Goal: Information Seeking & Learning: Learn about a topic

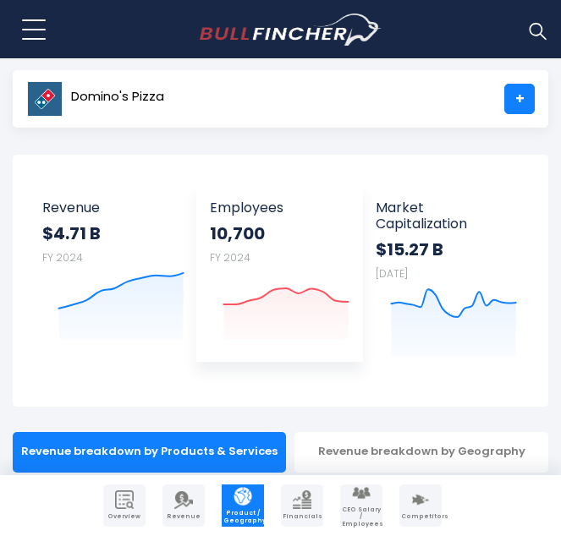
scroll to position [41, 0]
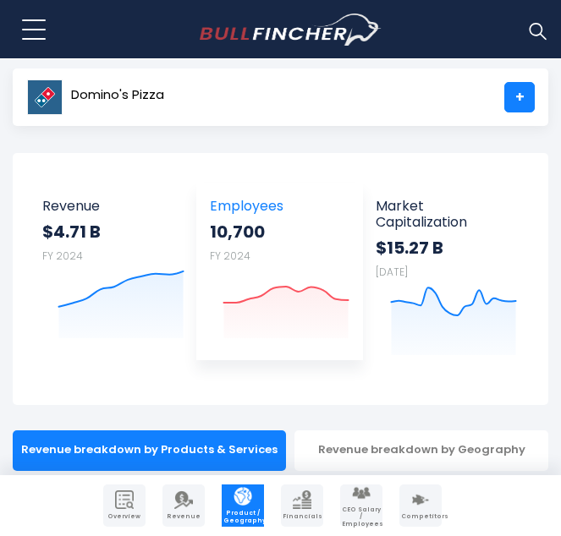
click at [266, 238] on strong "10,700" at bounding box center [280, 232] width 140 height 22
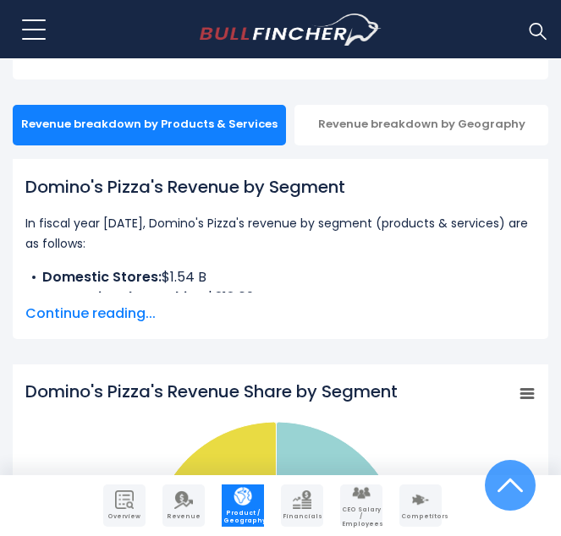
scroll to position [386, 0]
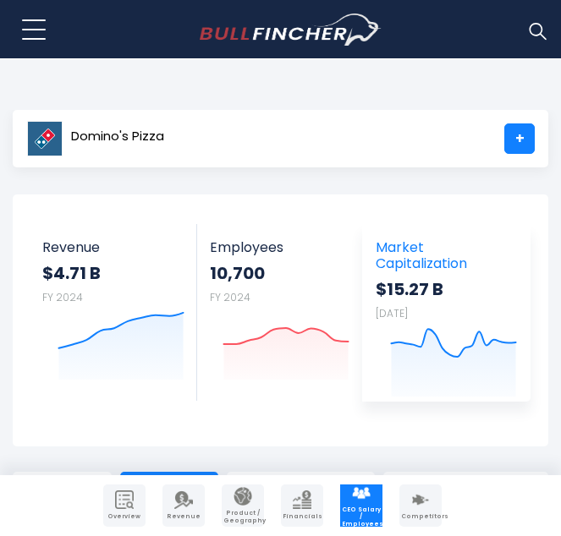
click at [415, 250] on span "Market Capitalization" at bounding box center [446, 255] width 141 height 32
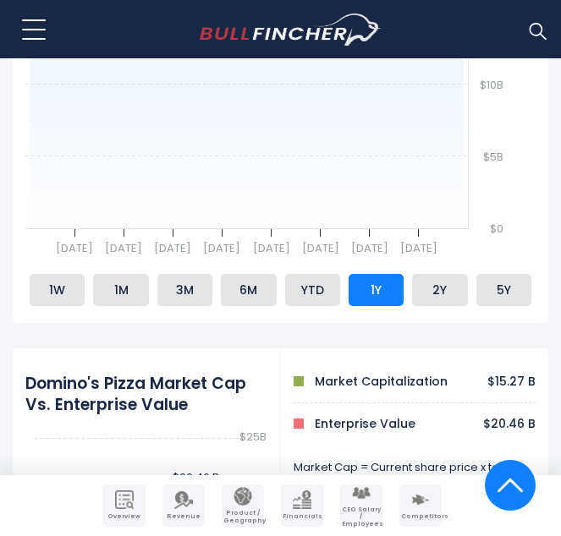
scroll to position [551, 0]
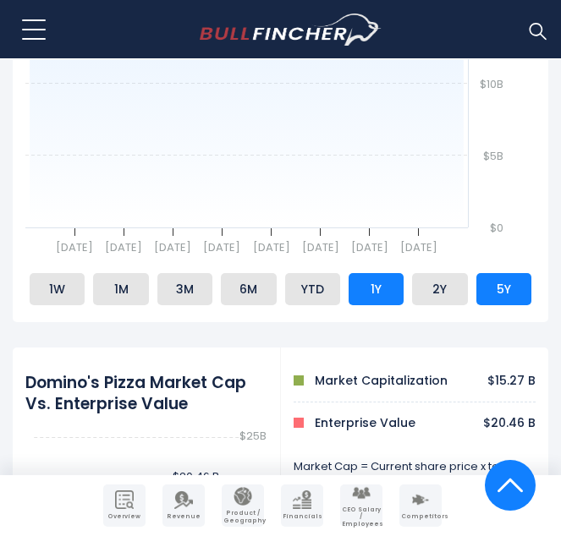
click at [503, 294] on li "5Y" at bounding box center [503, 289] width 55 height 32
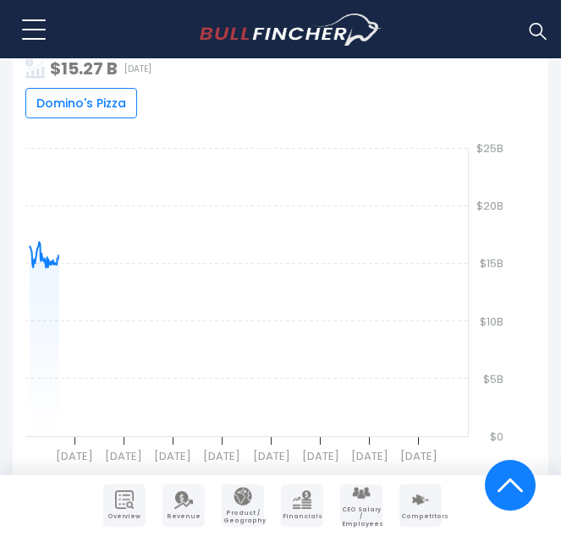
scroll to position [850, 0]
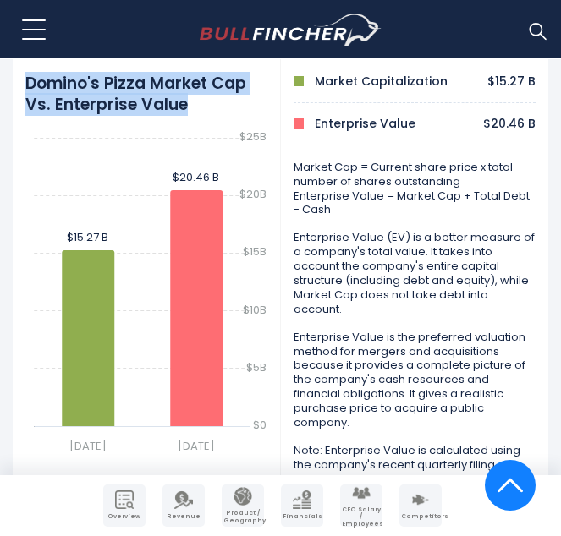
drag, startPoint x: 189, startPoint y: 113, endPoint x: 23, endPoint y: 84, distance: 168.3
click at [23, 84] on div "Domino's Pizza Market Cap Vs. Enterprise Value Created with Highcharts 12.1.2 $…" at bounding box center [147, 266] width 268 height 437
copy h2 "Domino's Pizza Market Cap Vs. Enterprise Value"
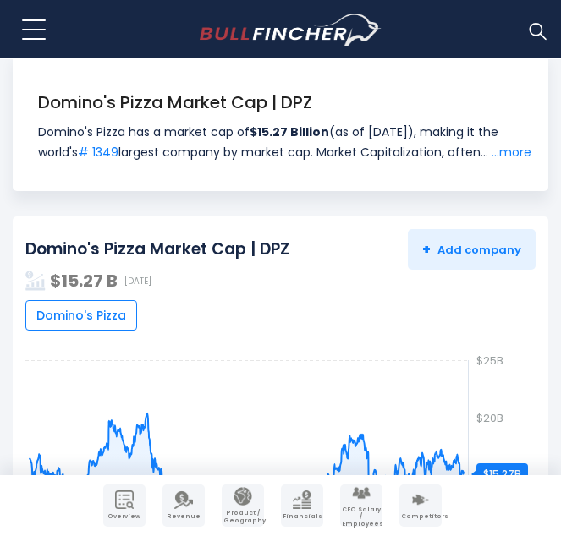
scroll to position [242, 0]
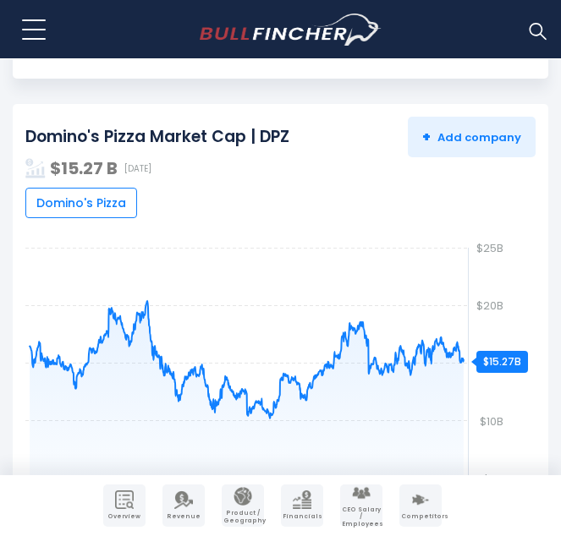
click at [411, 491] on img "Company Competitors" at bounding box center [420, 500] width 19 height 19
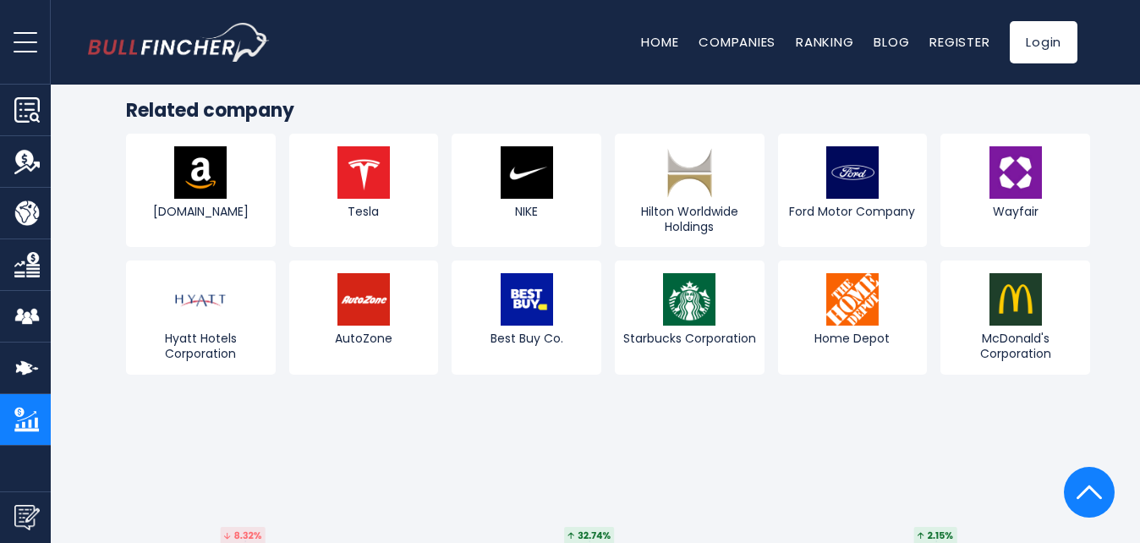
scroll to position [2625, 0]
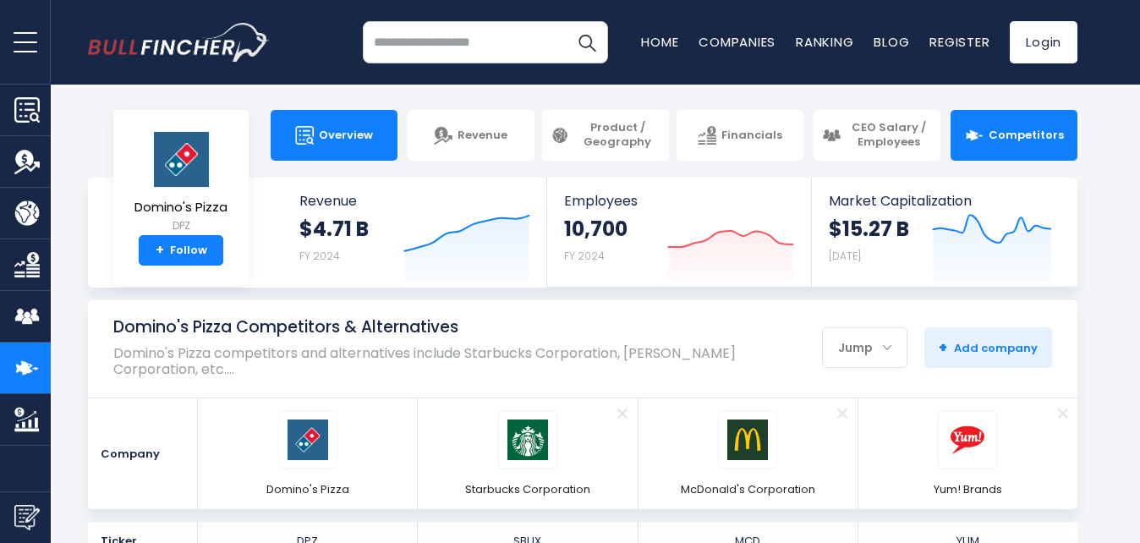
click at [361, 137] on span "Overview" at bounding box center [346, 136] width 54 height 14
click at [345, 129] on span "Overview" at bounding box center [346, 136] width 54 height 14
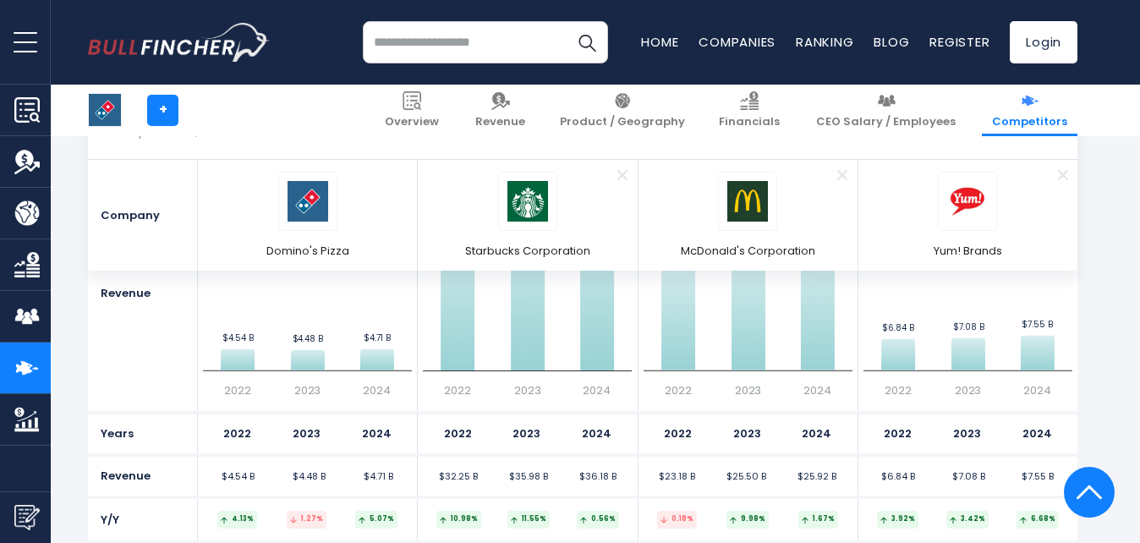
scroll to position [1514, 0]
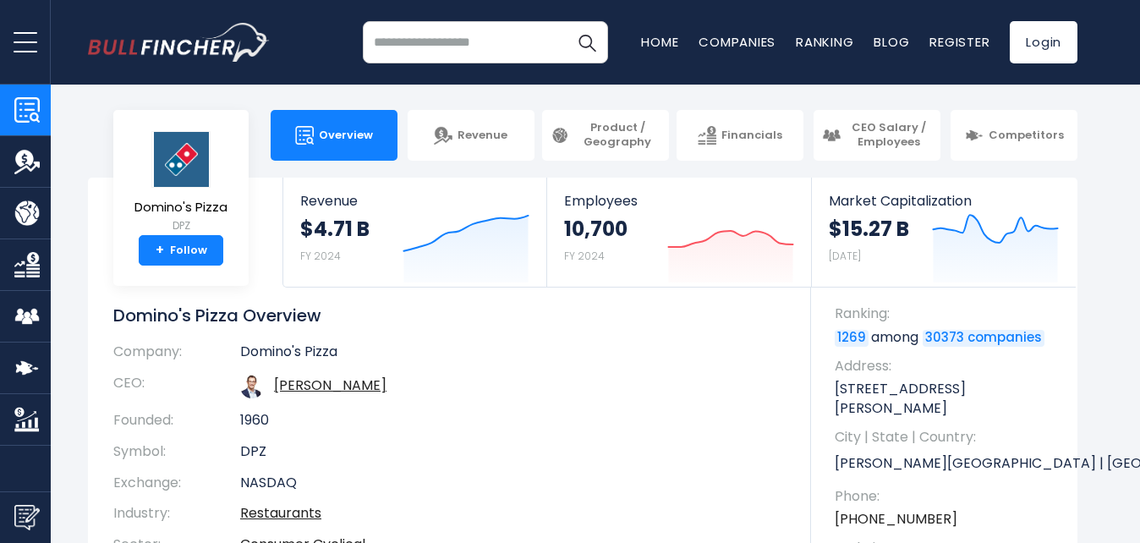
click at [755, 1] on div "Recent searches Trending searches Apple Overview Alphabet Financials Home" at bounding box center [583, 42] width 990 height 85
click at [71, 135] on section "+ Overview Revenue Product / Geography Financials Competitors" at bounding box center [570, 135] width 1140 height 51
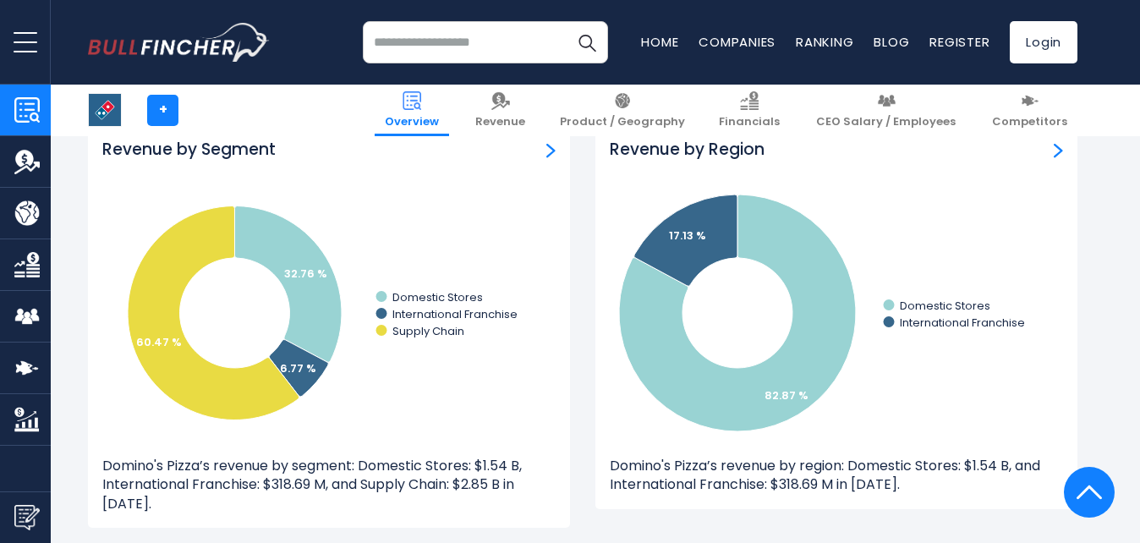
scroll to position [1540, 0]
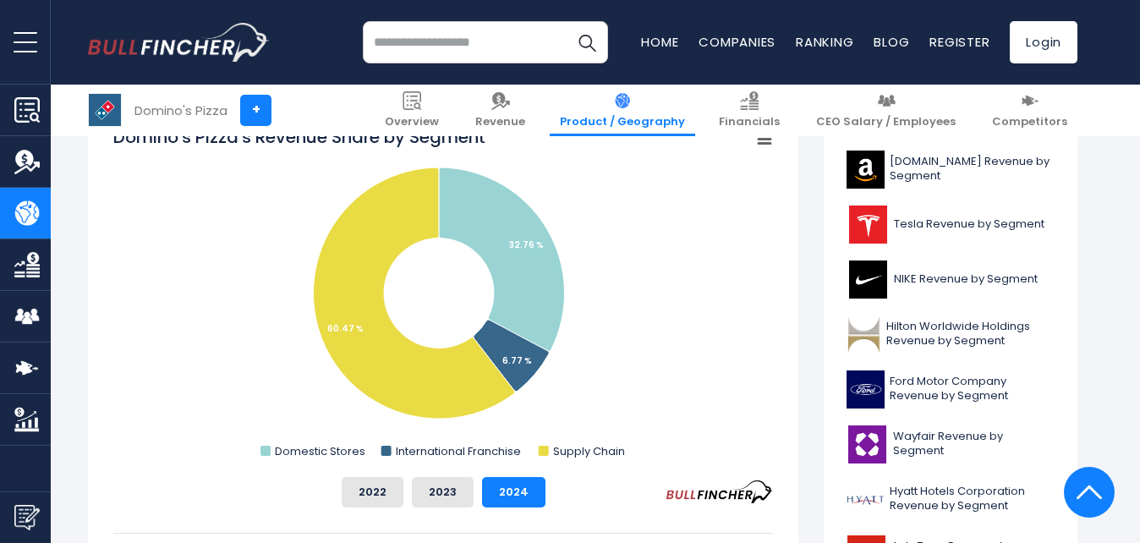
scroll to position [491, 0]
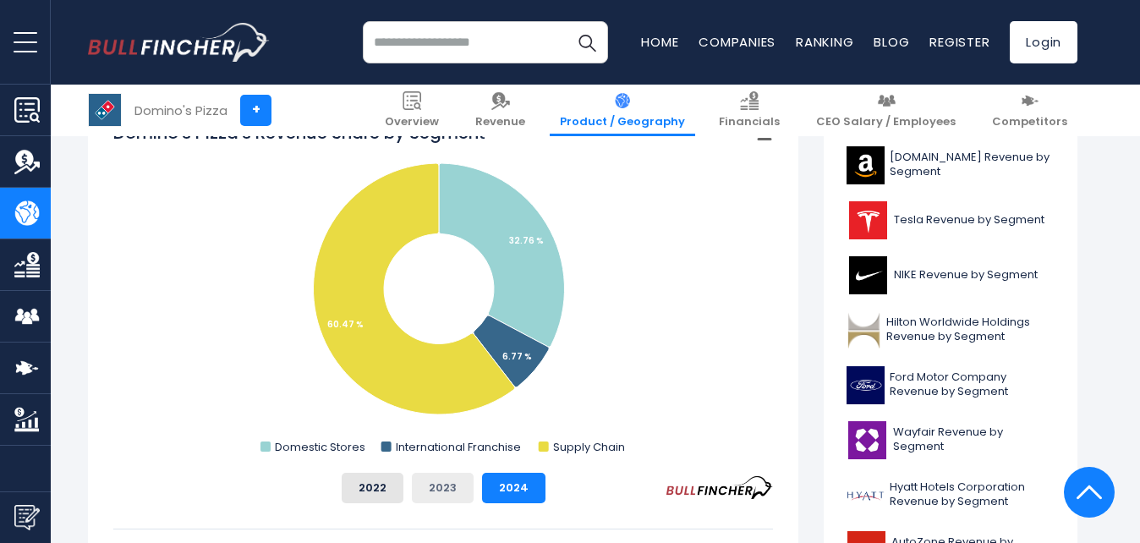
click at [456, 499] on button "2023" at bounding box center [443, 488] width 62 height 30
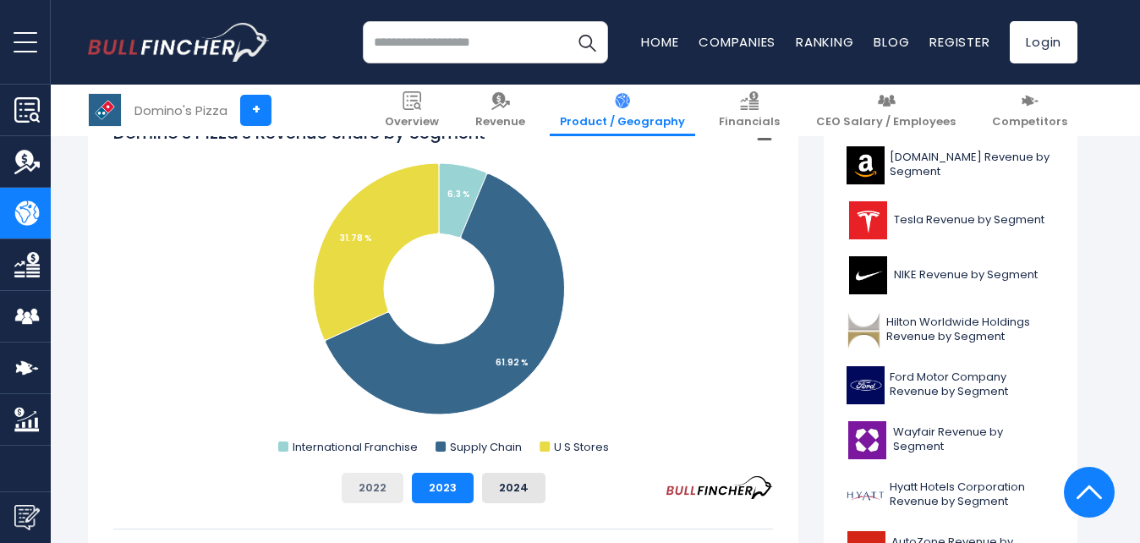
click at [370, 490] on button "2022" at bounding box center [373, 488] width 62 height 30
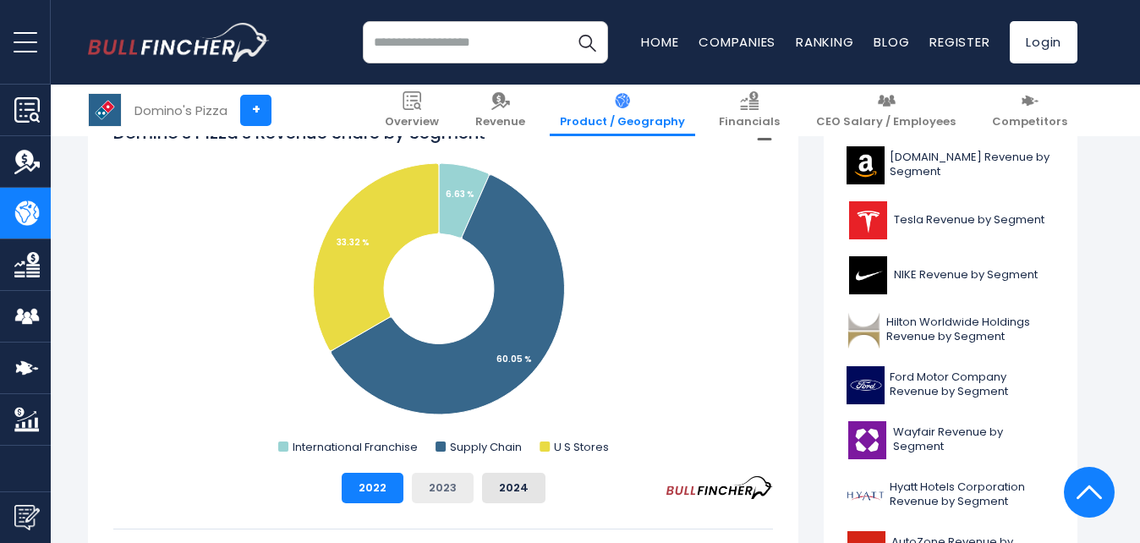
click at [428, 489] on button "2023" at bounding box center [443, 488] width 62 height 30
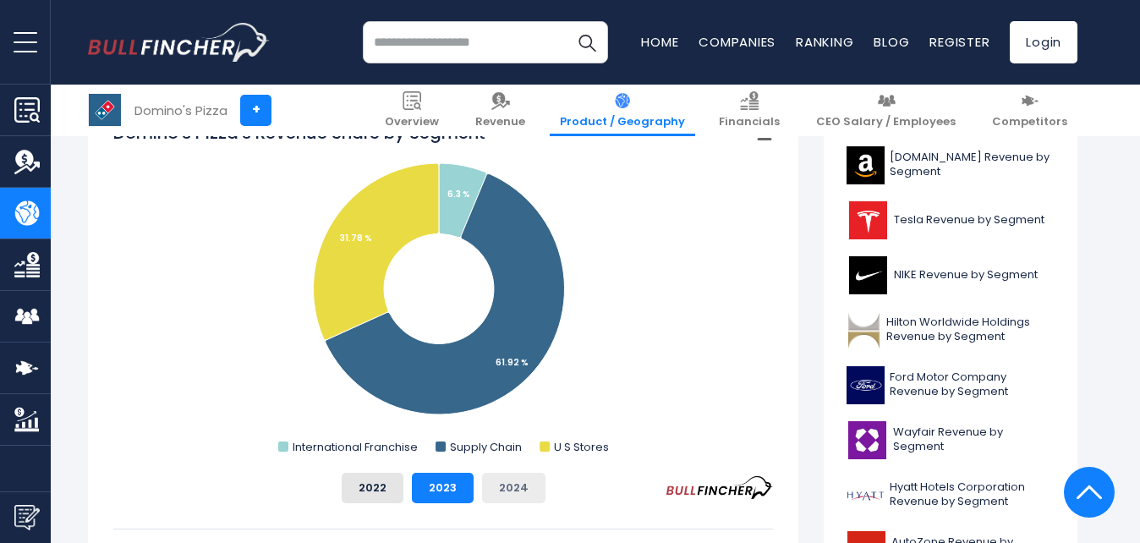
click at [511, 494] on button "2024" at bounding box center [513, 488] width 63 height 30
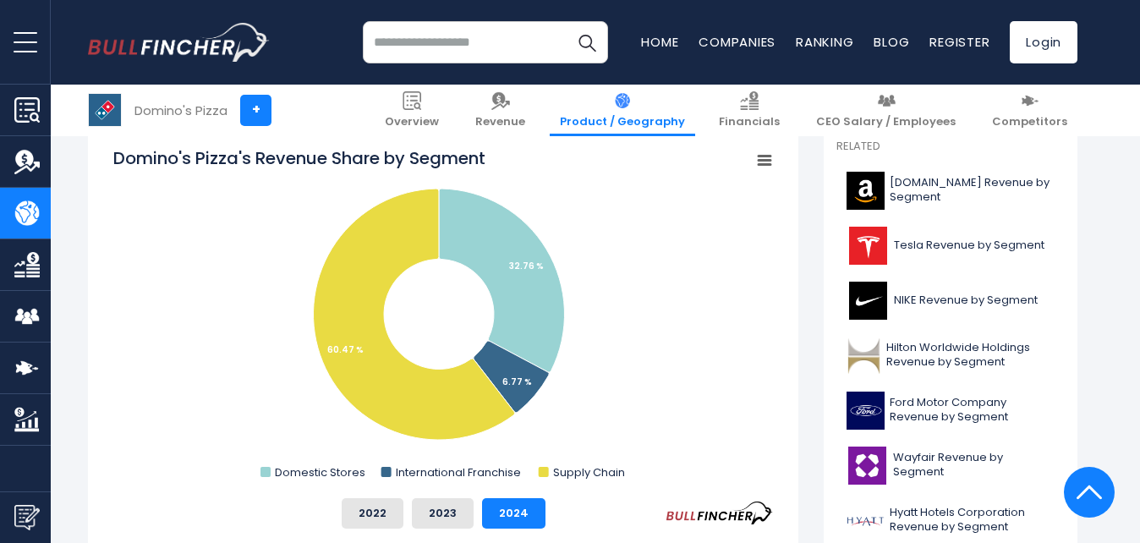
scroll to position [466, 0]
drag, startPoint x: 102, startPoint y: 162, endPoint x: 453, endPoint y: 184, distance: 351.7
click at [417, 179] on div "Domino's Pizza's Revenue Share by Segment Created with Highcharts 12.1.2 Chart …" at bounding box center [443, 409] width 711 height 566
drag, startPoint x: 398, startPoint y: 162, endPoint x: 242, endPoint y: 159, distance: 155.7
click at [242, 159] on icon "Created with Highcharts 12.1.2 Chart context menu Domino's Pizza's Revenue Shar…" at bounding box center [443, 315] width 660 height 338
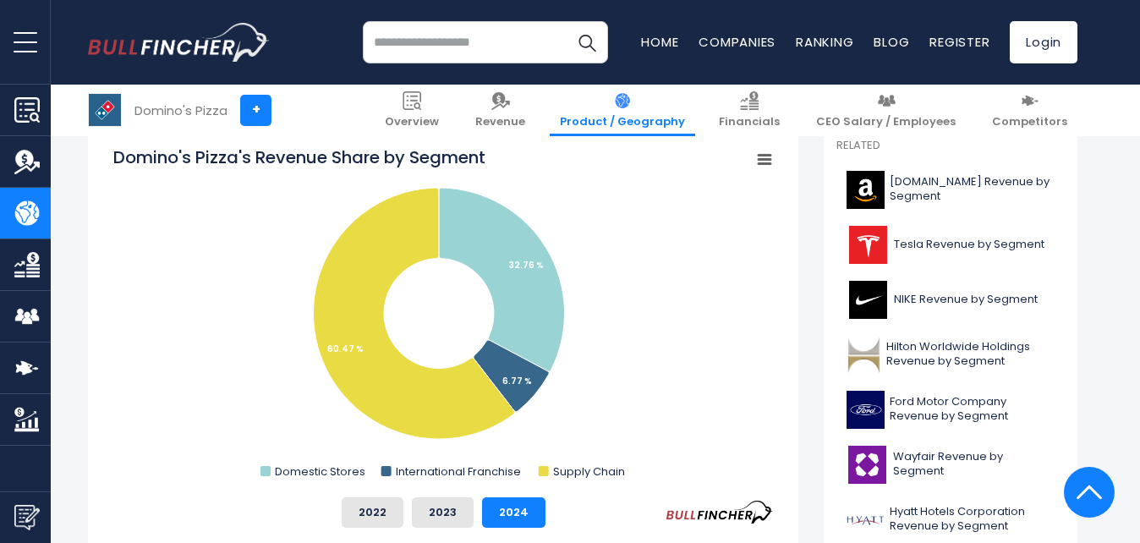
click at [107, 376] on div "Domino's Pizza's Revenue Share by Segment Created with Highcharts 12.1.2 Chart …" at bounding box center [443, 409] width 711 height 566
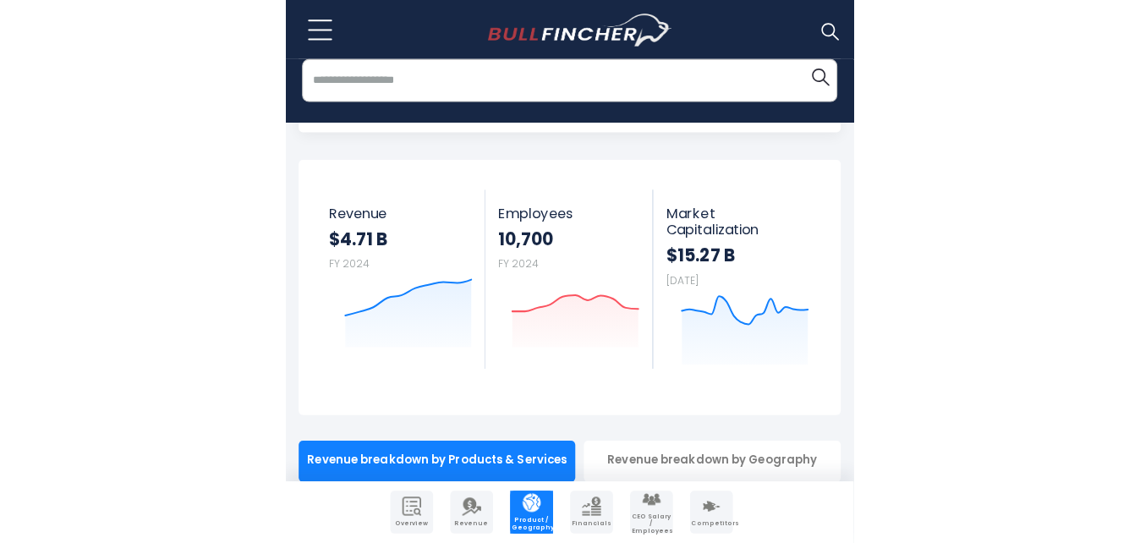
scroll to position [37, 0]
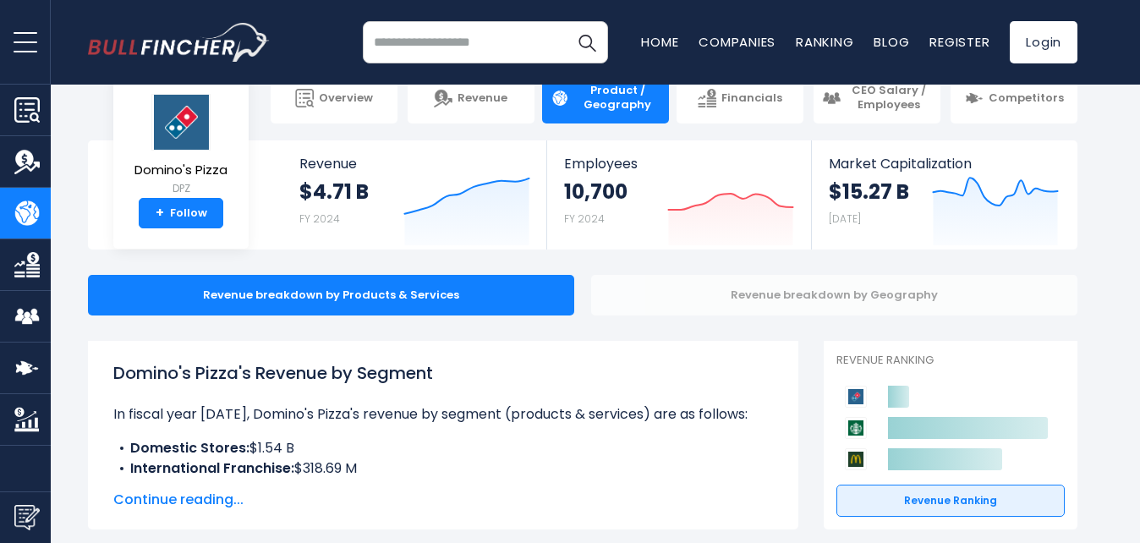
click at [742, 294] on div "Revenue breakdown by Geography" at bounding box center [834, 295] width 486 height 41
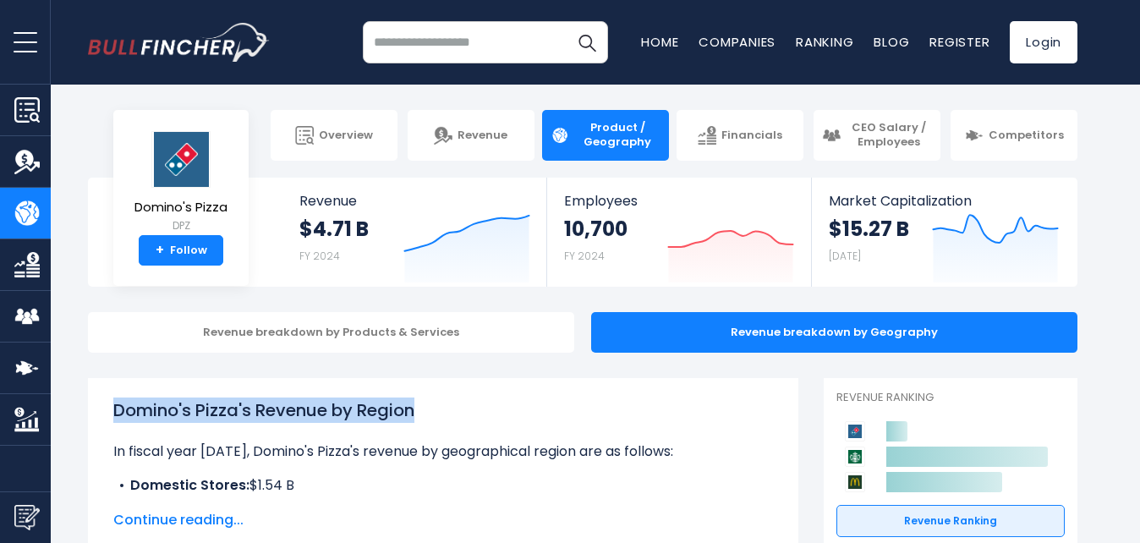
drag, startPoint x: 420, startPoint y: 414, endPoint x: 115, endPoint y: 412, distance: 304.6
click at [115, 412] on h1 "Domino's Pizza's Revenue by Region" at bounding box center [443, 410] width 660 height 25
copy h1 "Domino's Pizza's Revenue by Region"
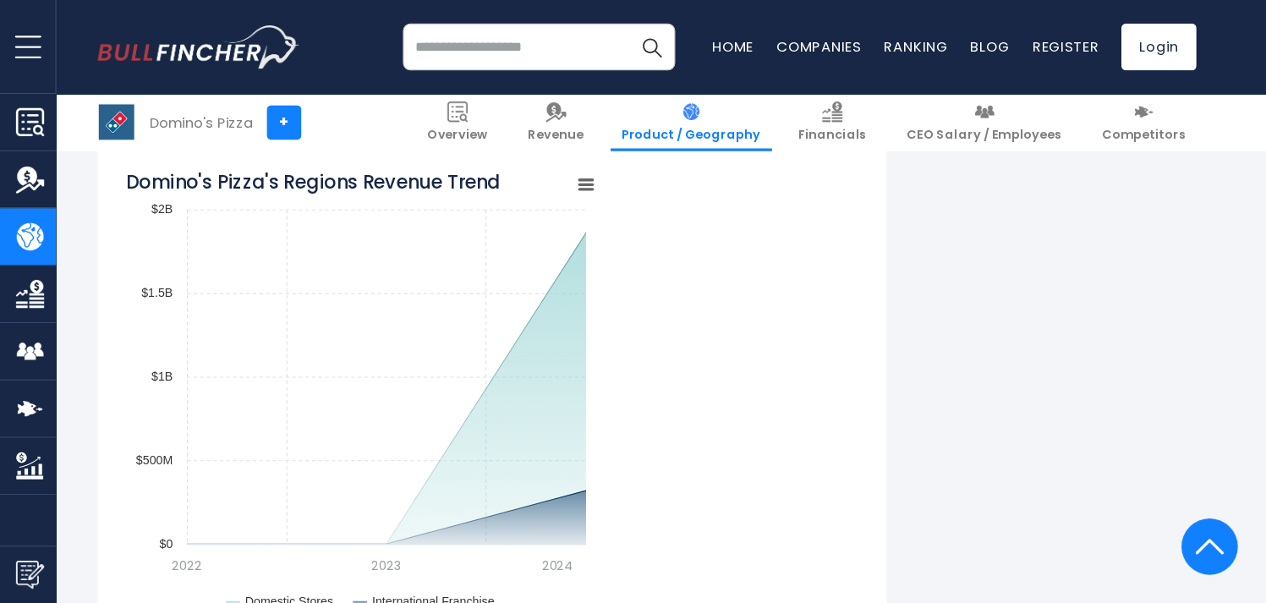
scroll to position [1324, 0]
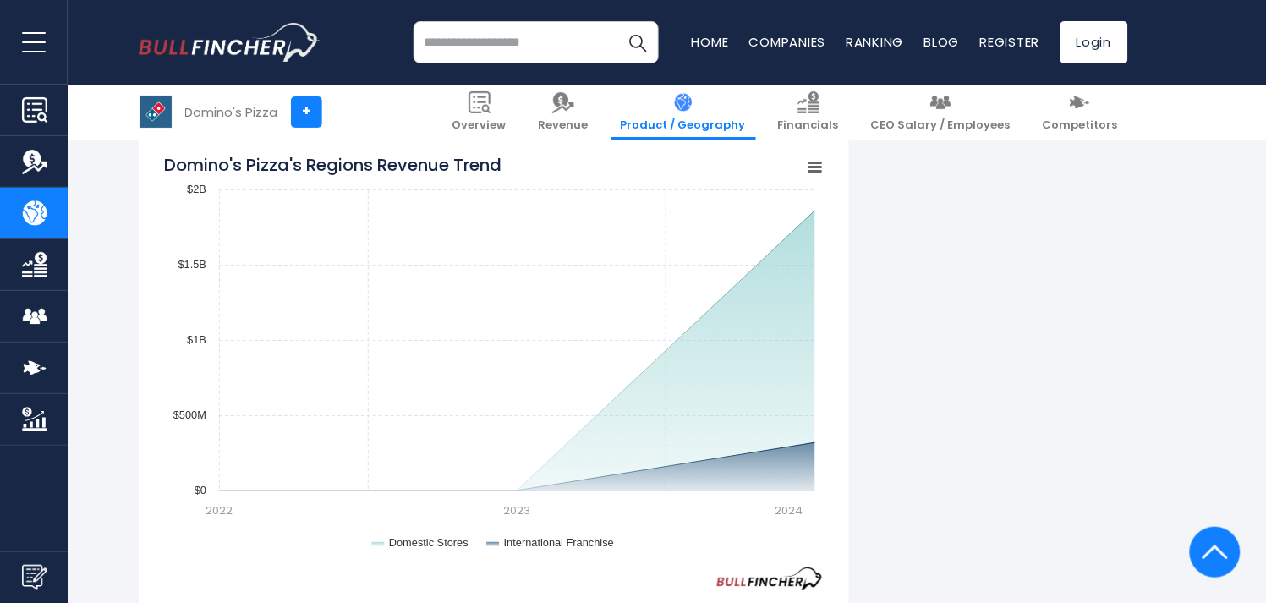
drag, startPoint x: 1108, startPoint y: 0, endPoint x: 842, endPoint y: 516, distance: 580.8
click at [842, 516] on div "Domino's Pizza's Regions Revenue Trend Created with Highcharts 12.1.2 Chart con…" at bounding box center [494, 424] width 711 height 598
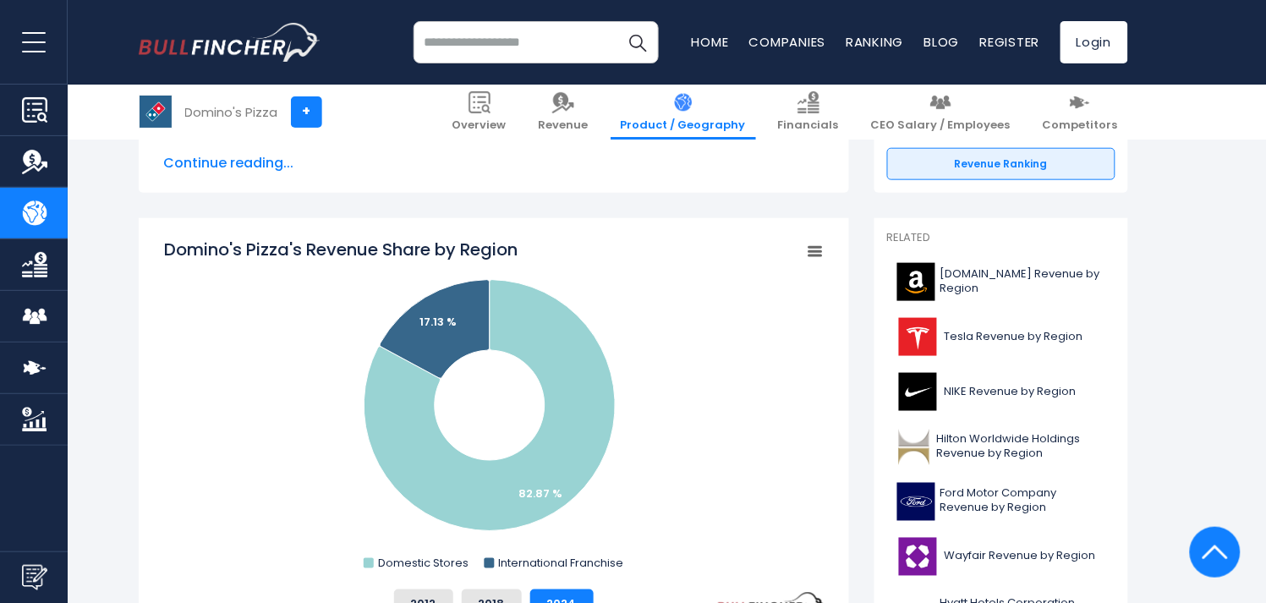
scroll to position [0, 0]
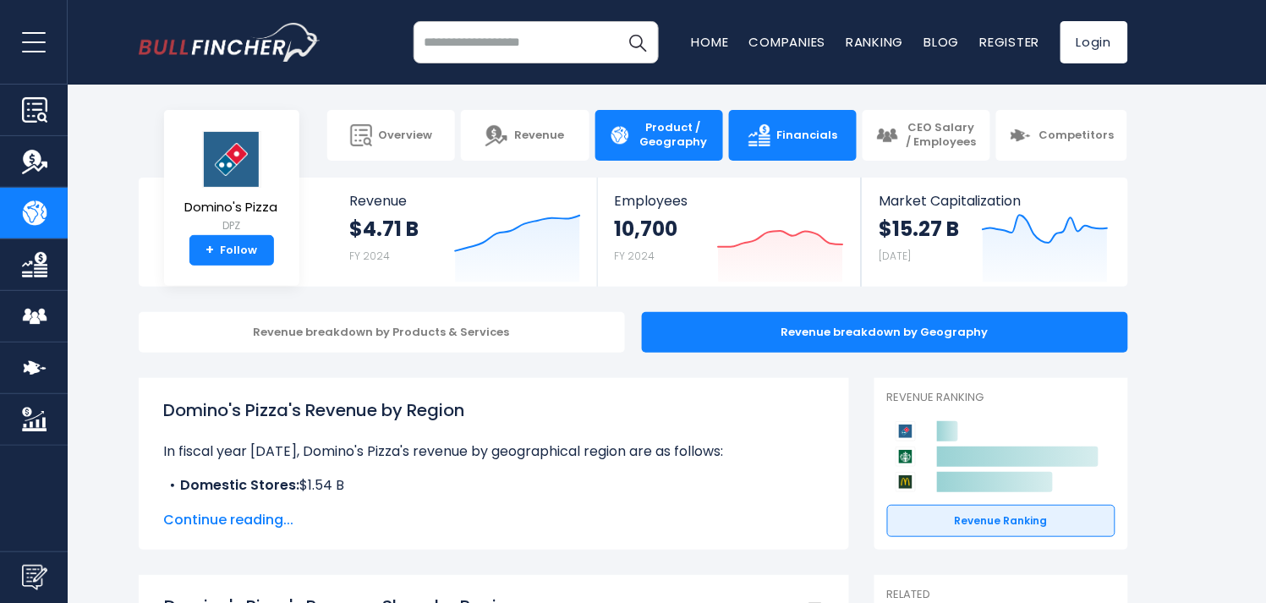
click at [821, 136] on span "Financials" at bounding box center [807, 136] width 61 height 14
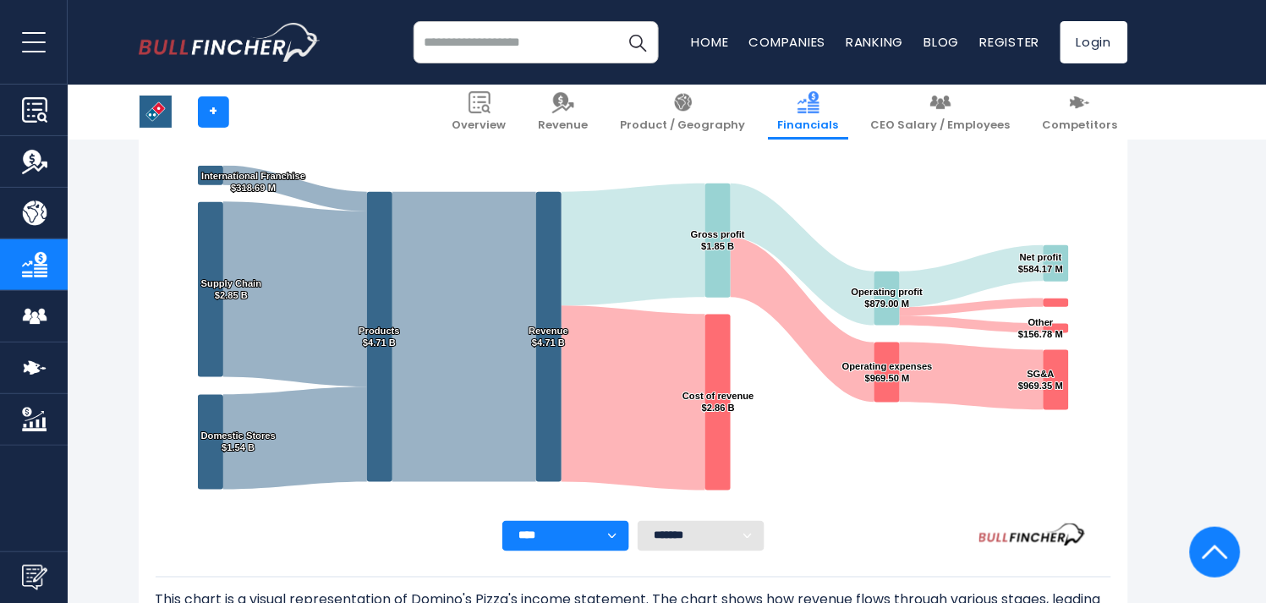
scroll to position [302, 0]
click at [615, 535] on select "**** **** **** **** **** ****" at bounding box center [566, 535] width 127 height 30
click at [702, 530] on select "******* ** ** ** **" at bounding box center [701, 535] width 127 height 30
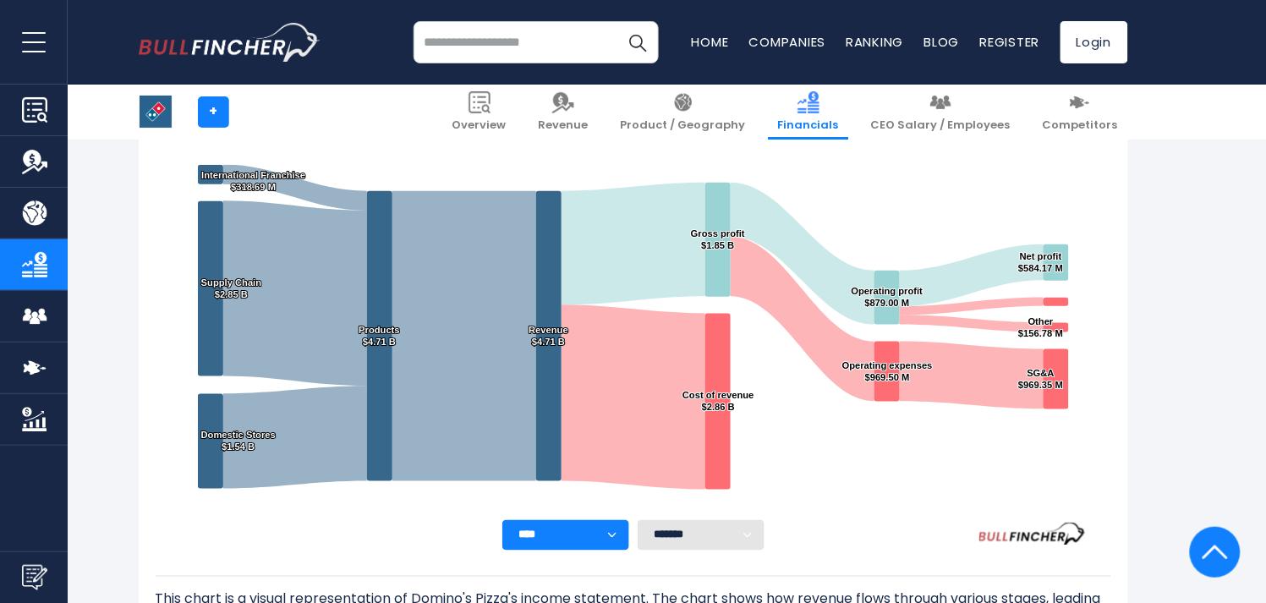
click at [683, 531] on select "******* ** ** ** **" at bounding box center [701, 535] width 127 height 30
select select "**"
click at [638, 520] on select "******* ** ** ** **" at bounding box center [701, 535] width 127 height 30
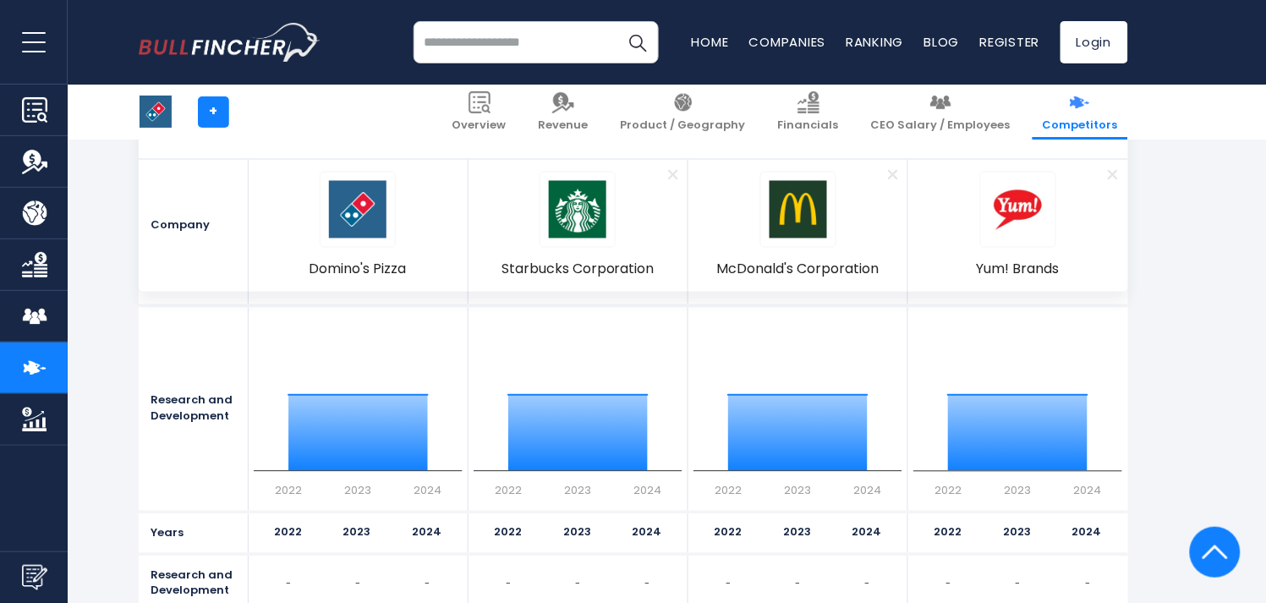
scroll to position [2105, 0]
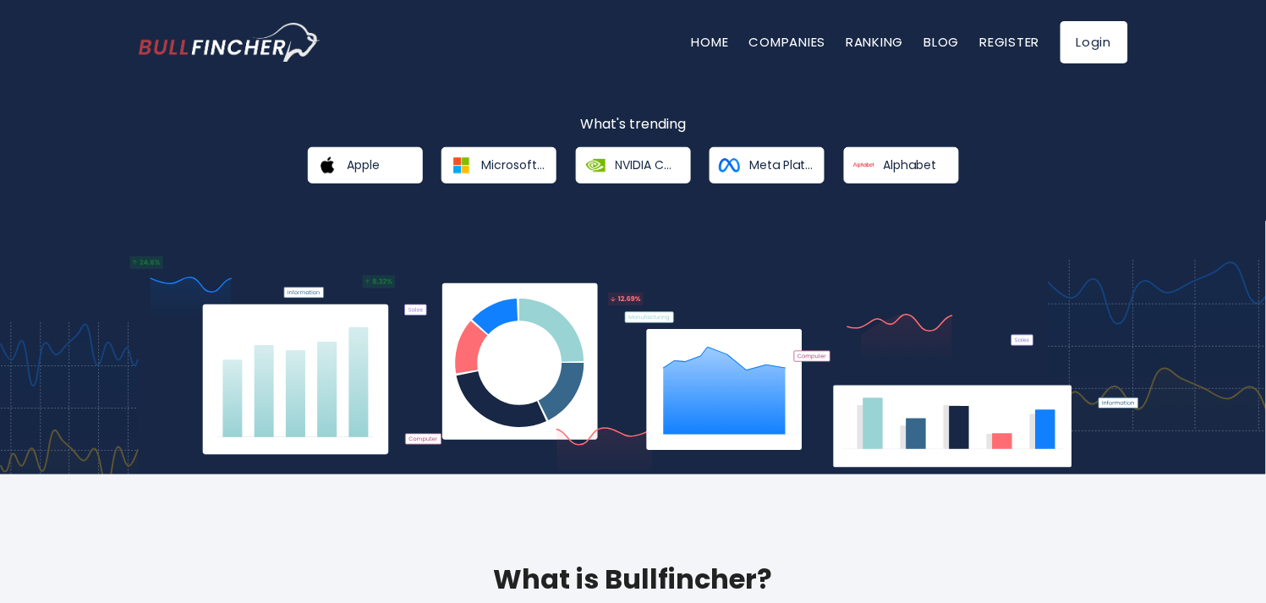
scroll to position [220, 0]
